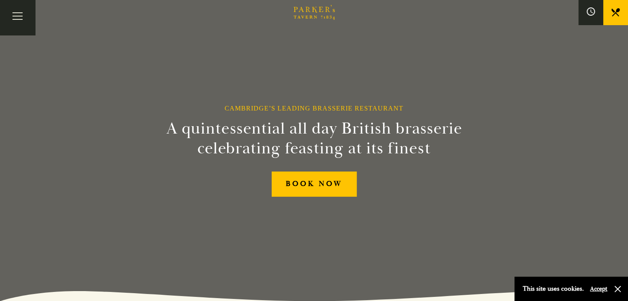
click at [0, 0] on link "Afternoon Tea" at bounding box center [0, 0] width 0 height 0
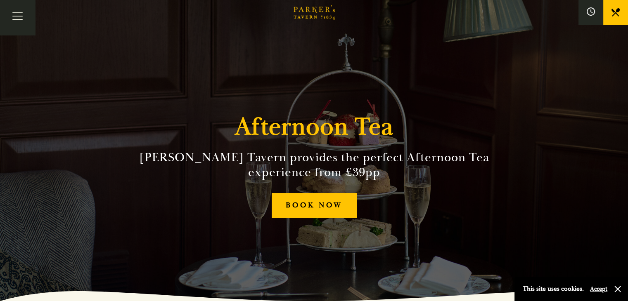
click at [0, 0] on link "Afternoon Tea" at bounding box center [0, 0] width 0 height 0
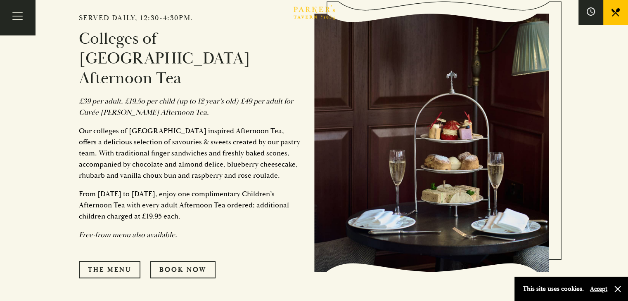
scroll to position [375, 0]
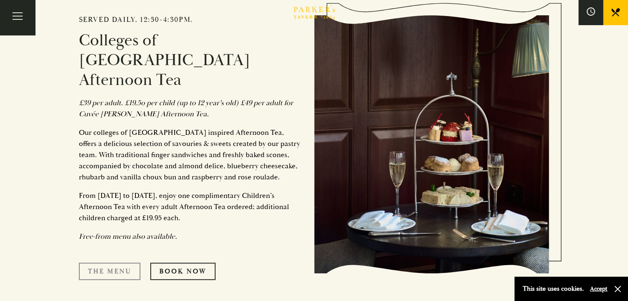
click at [119, 263] on link "The Menu" at bounding box center [110, 271] width 62 height 17
